Goal: Register for event/course

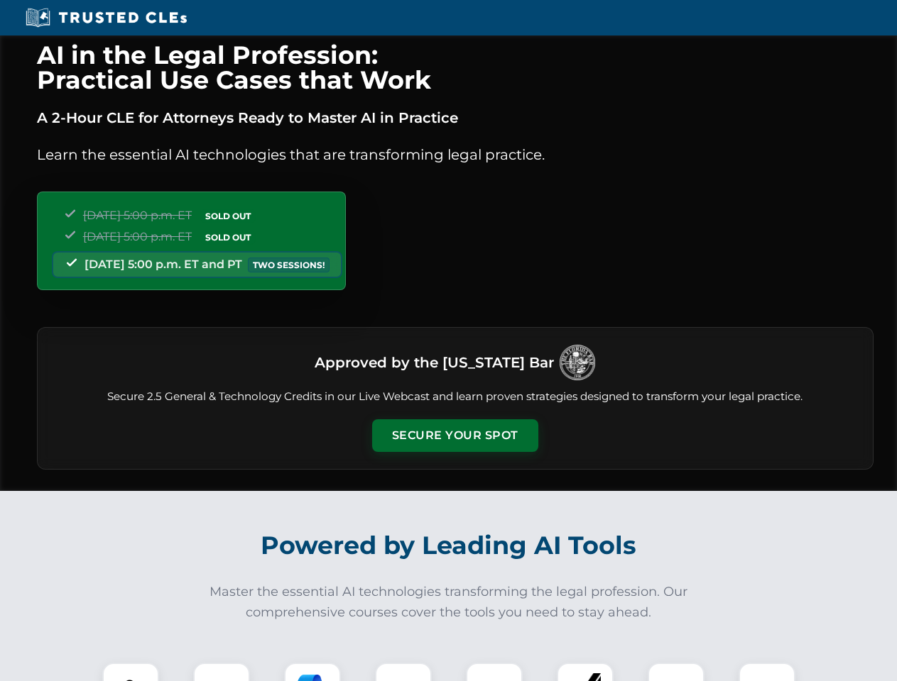
click at [454, 436] on button "Secure Your Spot" at bounding box center [455, 436] width 166 height 33
click at [131, 672] on img at bounding box center [130, 691] width 41 height 41
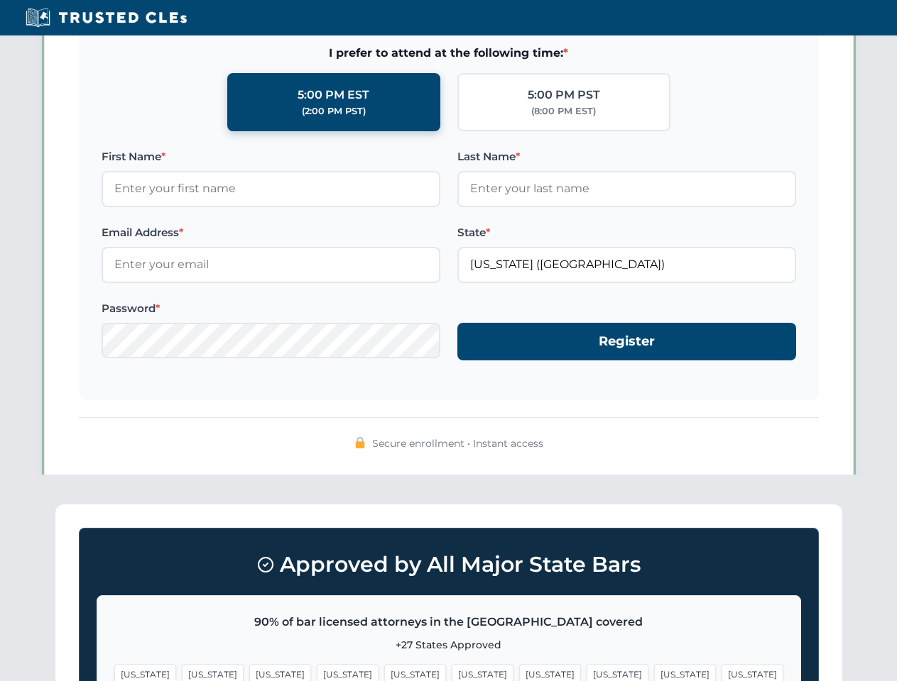
click at [519, 672] on span "[US_STATE]" at bounding box center [550, 674] width 62 height 21
click at [654, 672] on span "[US_STATE]" at bounding box center [685, 674] width 62 height 21
